Goal: Contribute content: Contribute content

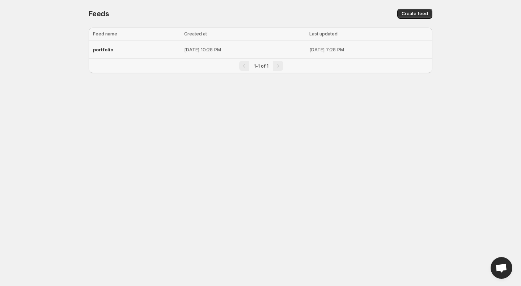
click at [104, 52] on div "portfolio" at bounding box center [136, 49] width 87 height 13
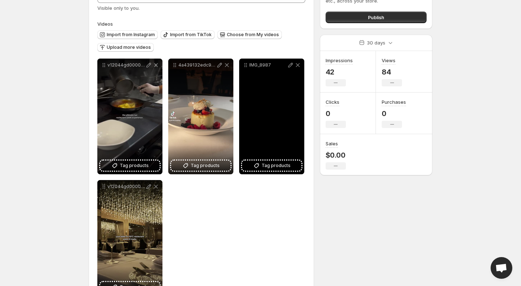
scroll to position [54, 0]
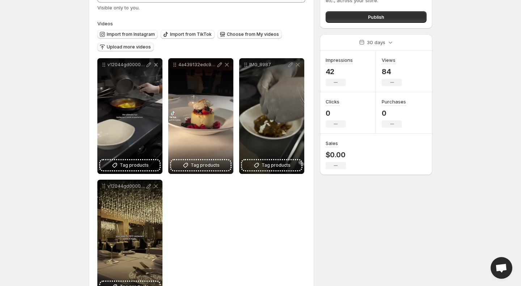
click at [132, 45] on span "Upload more videos" at bounding box center [129, 47] width 44 height 6
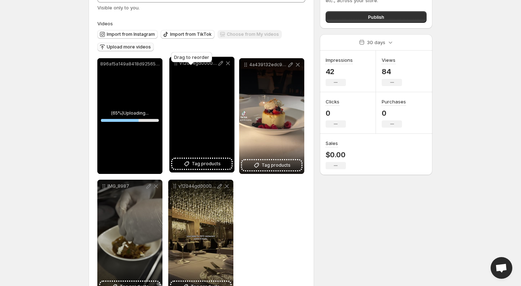
click at [173, 65] on body "**********" at bounding box center [260, 89] width 521 height 286
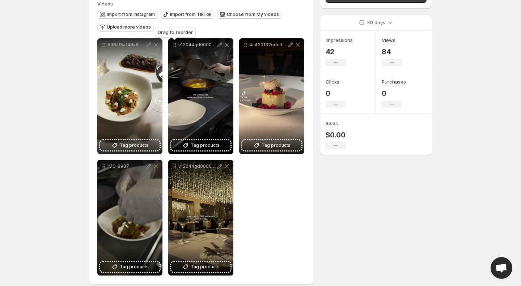
scroll to position [75, 0]
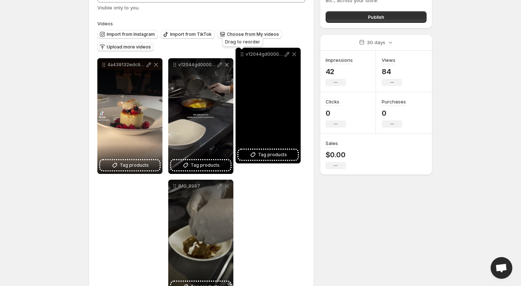
drag, startPoint x: 176, startPoint y: 166, endPoint x: 243, endPoint y: 55, distance: 130.0
click at [243, 55] on icon at bounding box center [241, 54] width 7 height 7
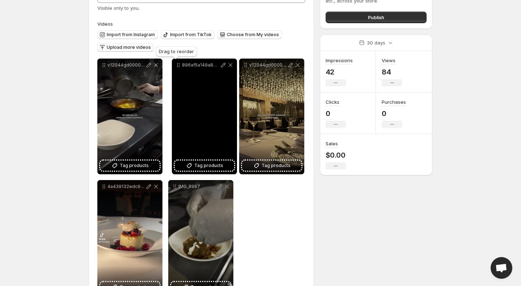
drag, startPoint x: 103, startPoint y: 66, endPoint x: 178, endPoint y: 66, distance: 74.2
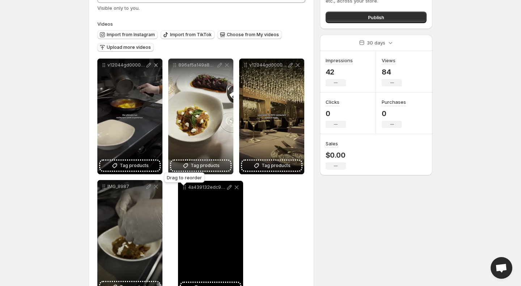
drag, startPoint x: 103, startPoint y: 187, endPoint x: 182, endPoint y: 187, distance: 79.2
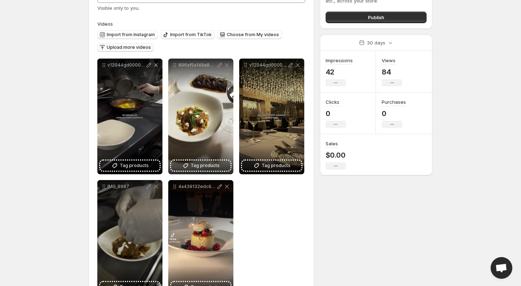
click at [127, 44] on button "Upload more videos" at bounding box center [125, 47] width 56 height 9
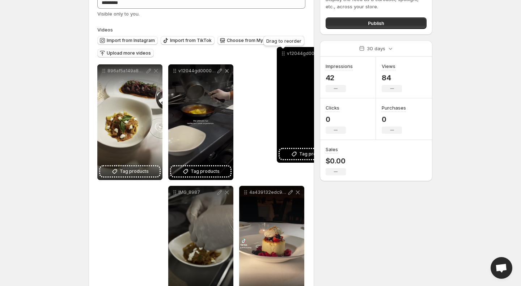
scroll to position [47, 0]
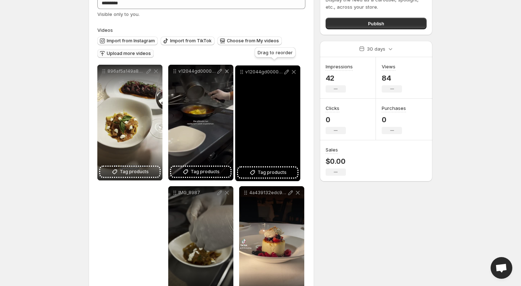
drag, startPoint x: 104, startPoint y: 187, endPoint x: 242, endPoint y: 73, distance: 179.3
click at [242, 73] on icon at bounding box center [241, 71] width 7 height 7
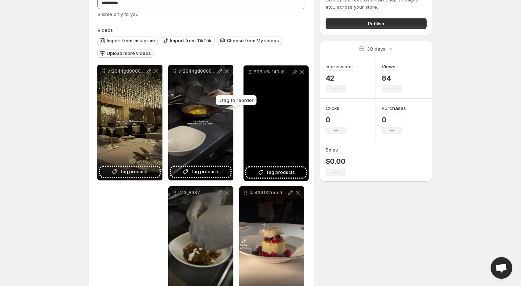
drag, startPoint x: 102, startPoint y: 192, endPoint x: 248, endPoint y: 72, distance: 189.6
click at [248, 72] on icon at bounding box center [249, 71] width 7 height 7
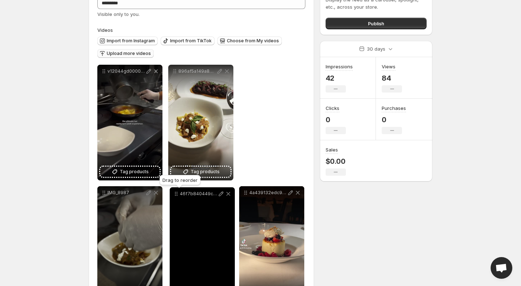
drag, startPoint x: 102, startPoint y: 71, endPoint x: 174, endPoint y: 194, distance: 142.4
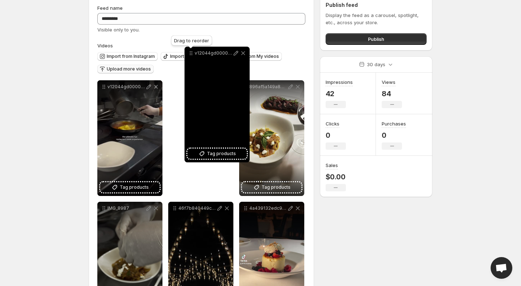
scroll to position [29, 0]
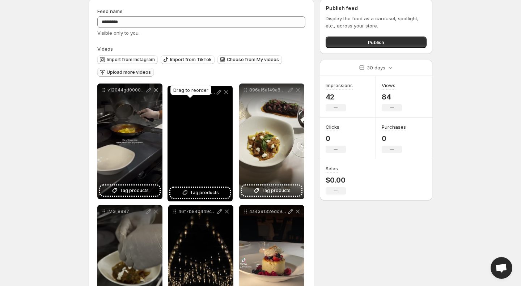
drag, startPoint x: 245, startPoint y: 50, endPoint x: 173, endPoint y: 92, distance: 83.5
click at [173, 92] on body "**********" at bounding box center [260, 114] width 521 height 286
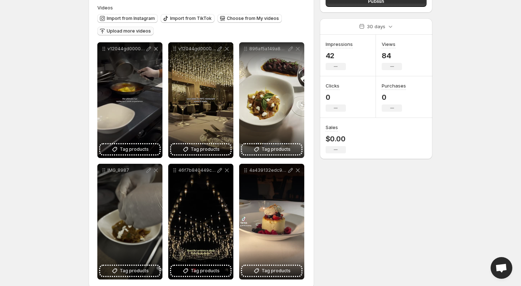
scroll to position [72, 0]
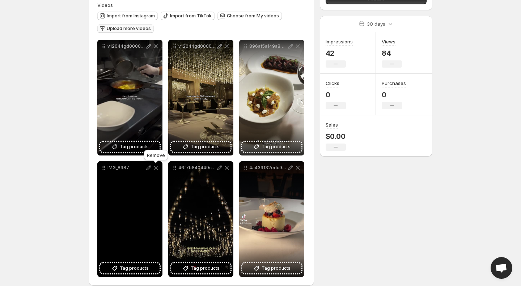
click at [156, 169] on icon at bounding box center [155, 167] width 7 height 7
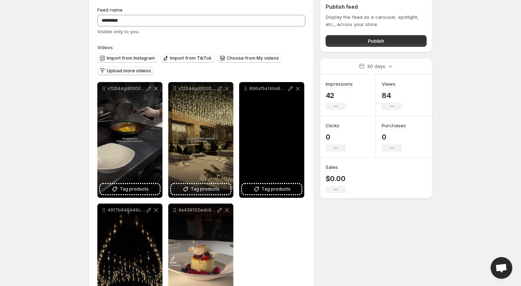
scroll to position [30, 0]
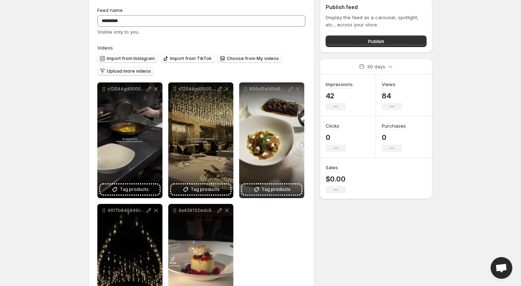
click at [147, 70] on span "Upload more videos" at bounding box center [129, 71] width 44 height 6
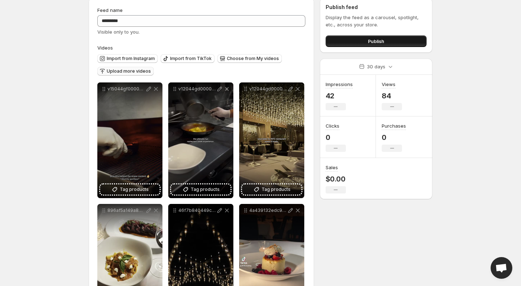
click at [389, 41] on button "Publish" at bounding box center [376, 41] width 101 height 12
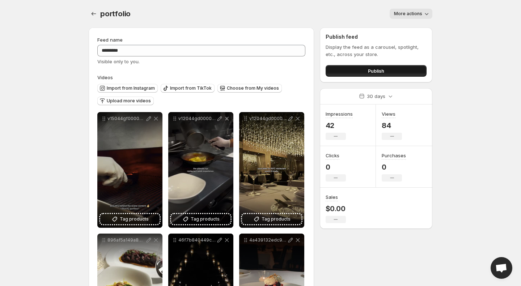
click at [374, 72] on span "Publish" at bounding box center [376, 70] width 16 height 7
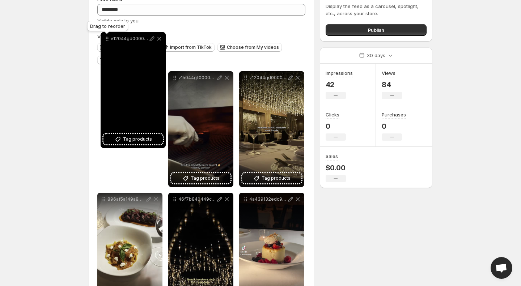
scroll to position [26, 0]
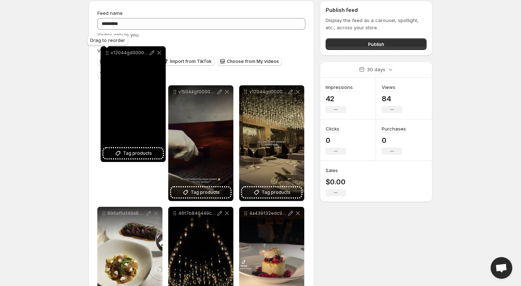
drag, startPoint x: 175, startPoint y: 39, endPoint x: 107, endPoint y: 40, distance: 68.0
click at [107, 49] on icon at bounding box center [106, 52] width 7 height 7
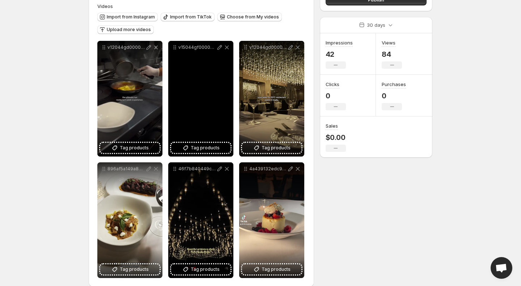
scroll to position [81, 0]
